Goal: Find specific page/section: Find specific page/section

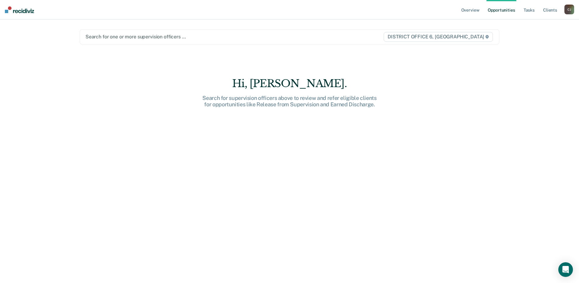
click at [566, 8] on div "[PERSON_NAME]" at bounding box center [569, 10] width 10 height 10
click at [536, 40] on link "Go to Operations" at bounding box center [544, 39] width 49 height 5
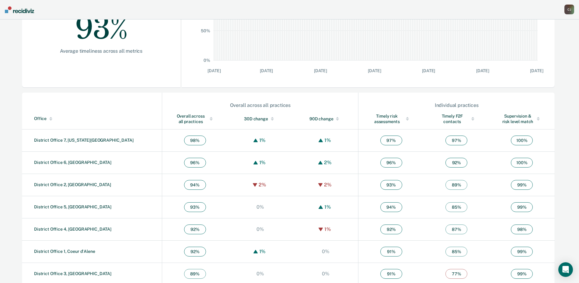
scroll to position [141, 0]
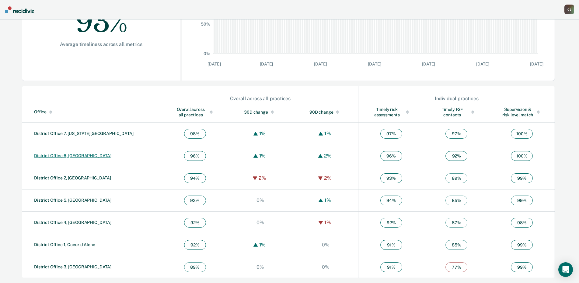
click at [66, 155] on link "District Office 6, [GEOGRAPHIC_DATA]" at bounding box center [72, 155] width 77 height 5
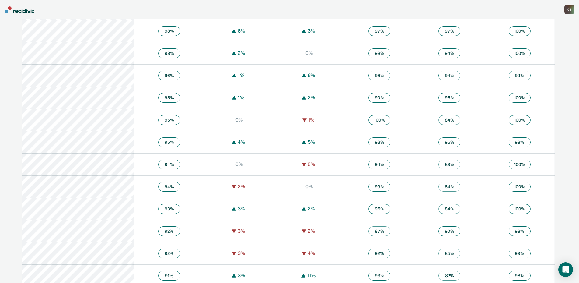
scroll to position [386, 0]
